Goal: Navigation & Orientation: Understand site structure

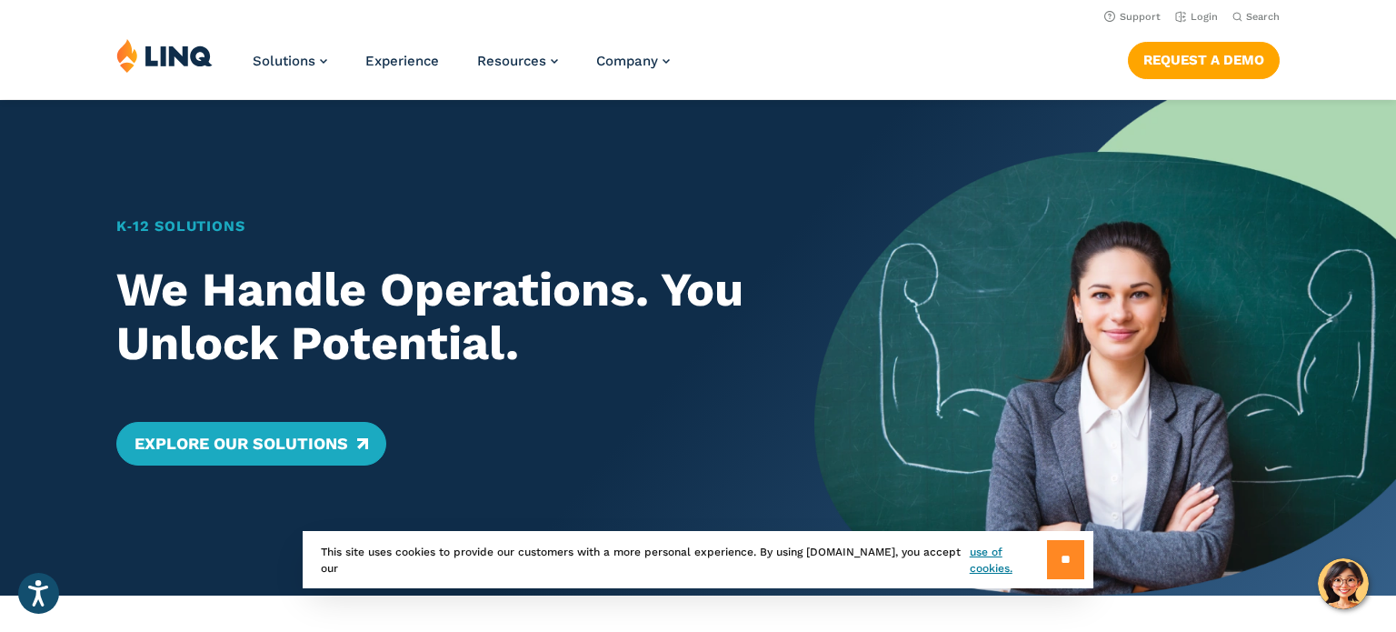
drag, startPoint x: 1052, startPoint y: 562, endPoint x: 1060, endPoint y: 548, distance: 15.9
click at [1060, 548] on input "**" at bounding box center [1065, 559] width 37 height 39
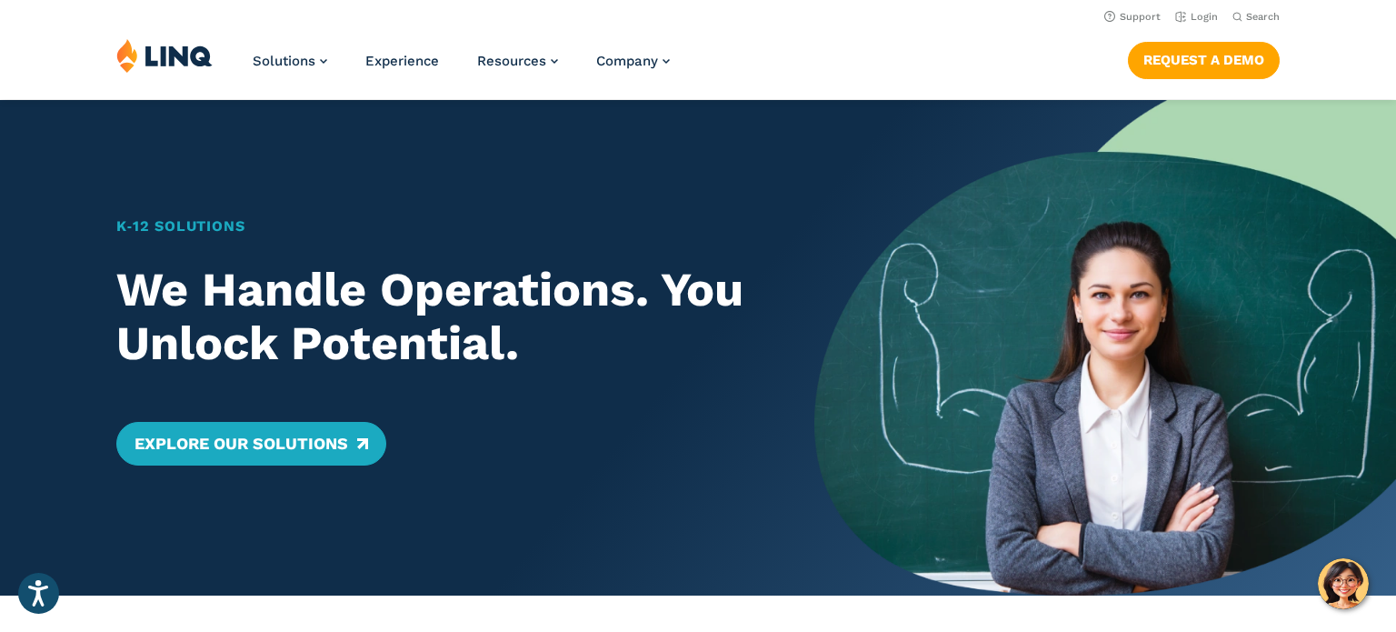
click at [1060, 548] on img at bounding box center [1105, 347] width 582 height 495
